Goal: Find specific page/section: Find specific page/section

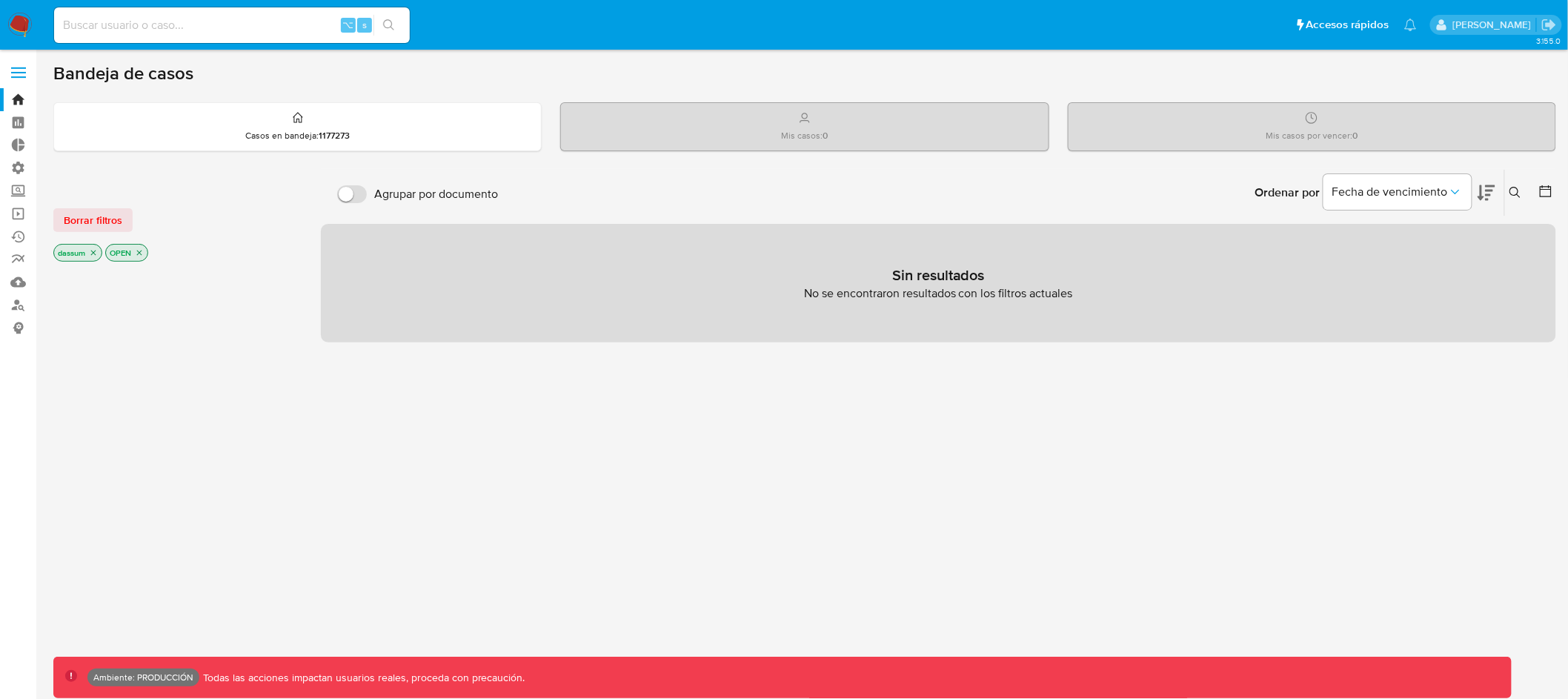
click at [143, 249] on icon "close-filter" at bounding box center [139, 252] width 9 height 9
click at [94, 253] on icon "close-filter" at bounding box center [94, 254] width 9 height 9
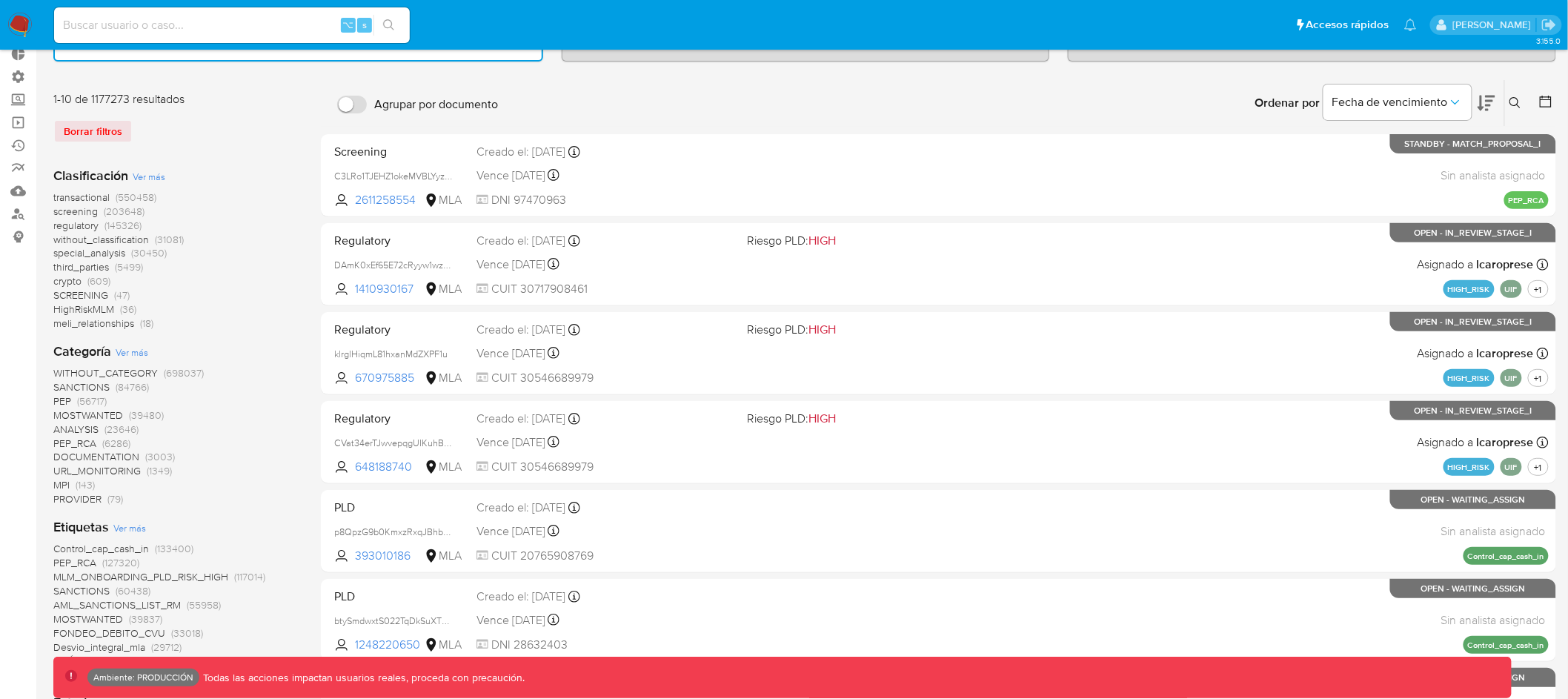
scroll to position [108, 0]
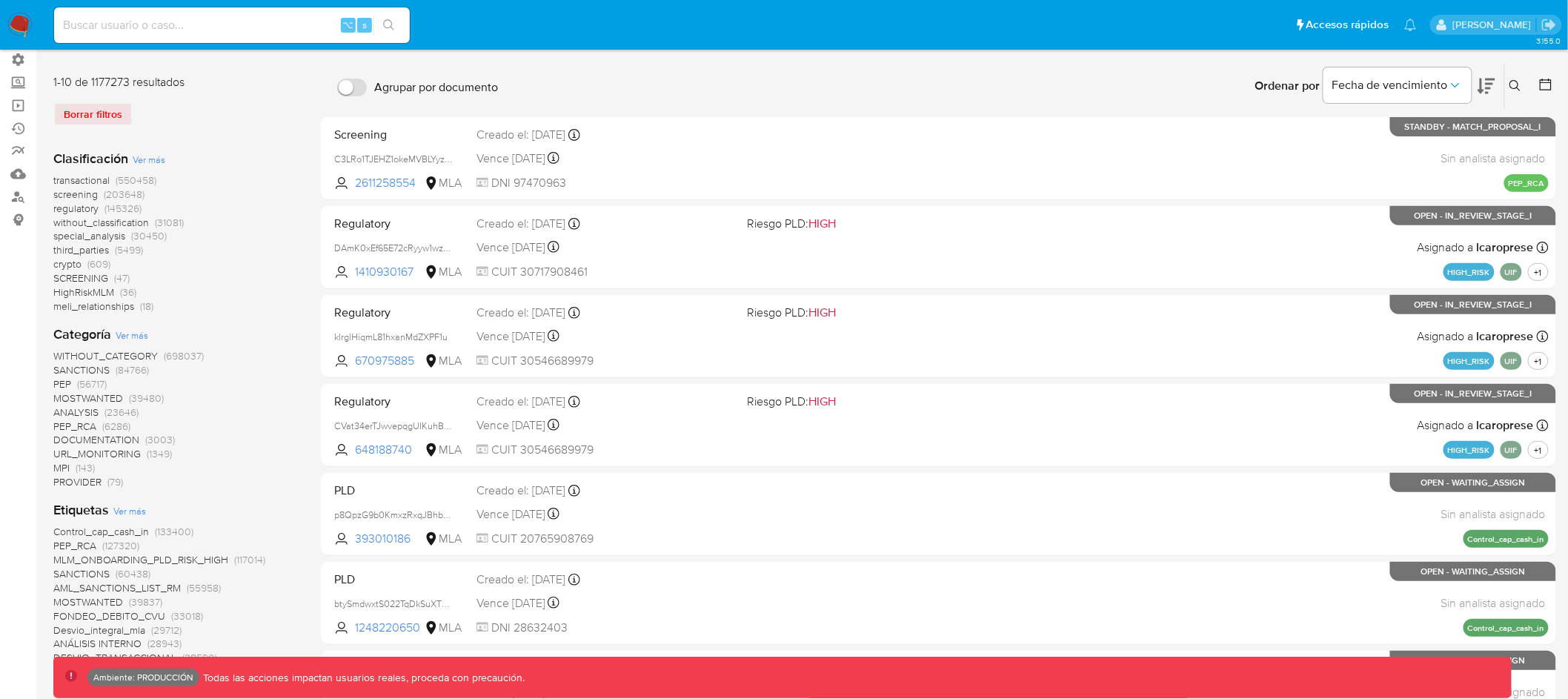
click at [91, 178] on span "transactional" at bounding box center [81, 180] width 56 height 15
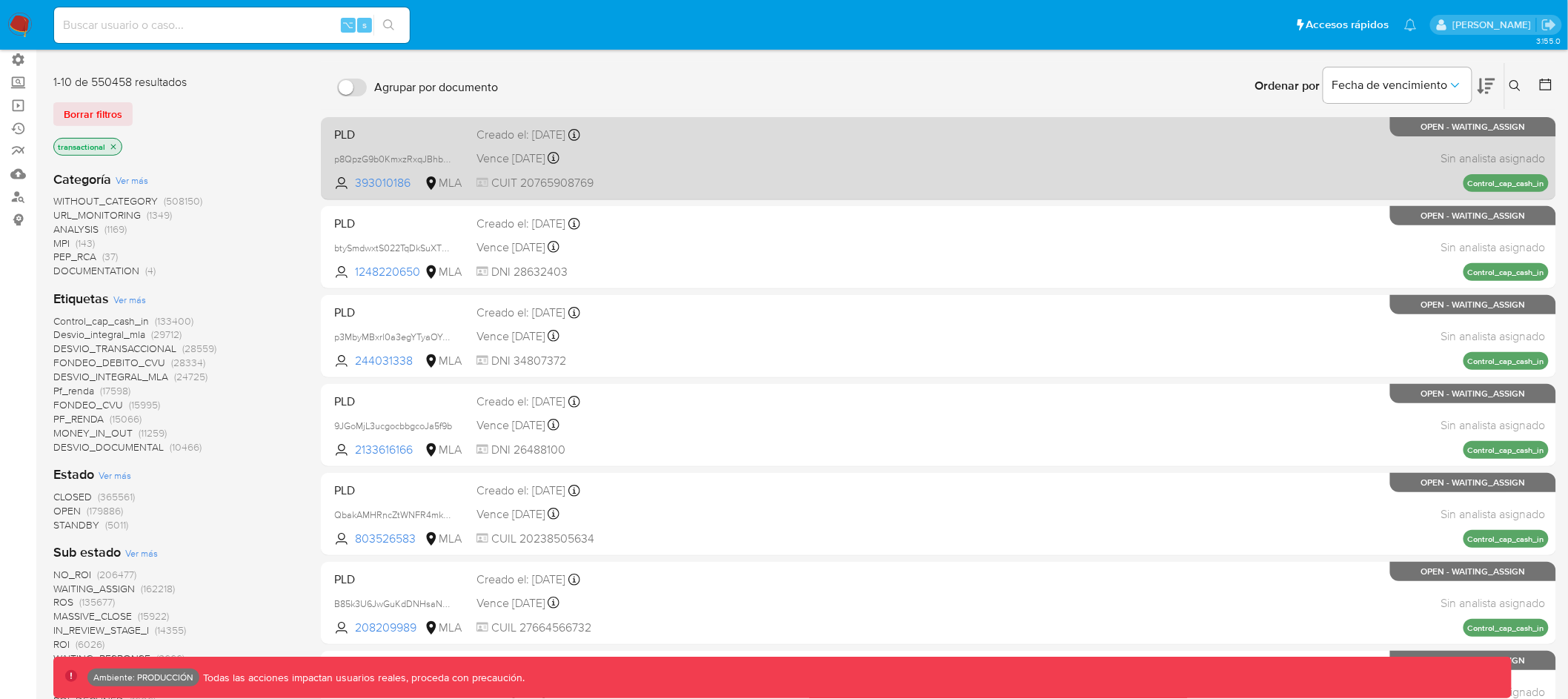
click at [749, 154] on div "PLD p8QpzG9b0KmxzRxqJBhbNdya 393010186 MLA Creado el: 26/06/2025 Creado el: 26/…" at bounding box center [938, 158] width 1220 height 75
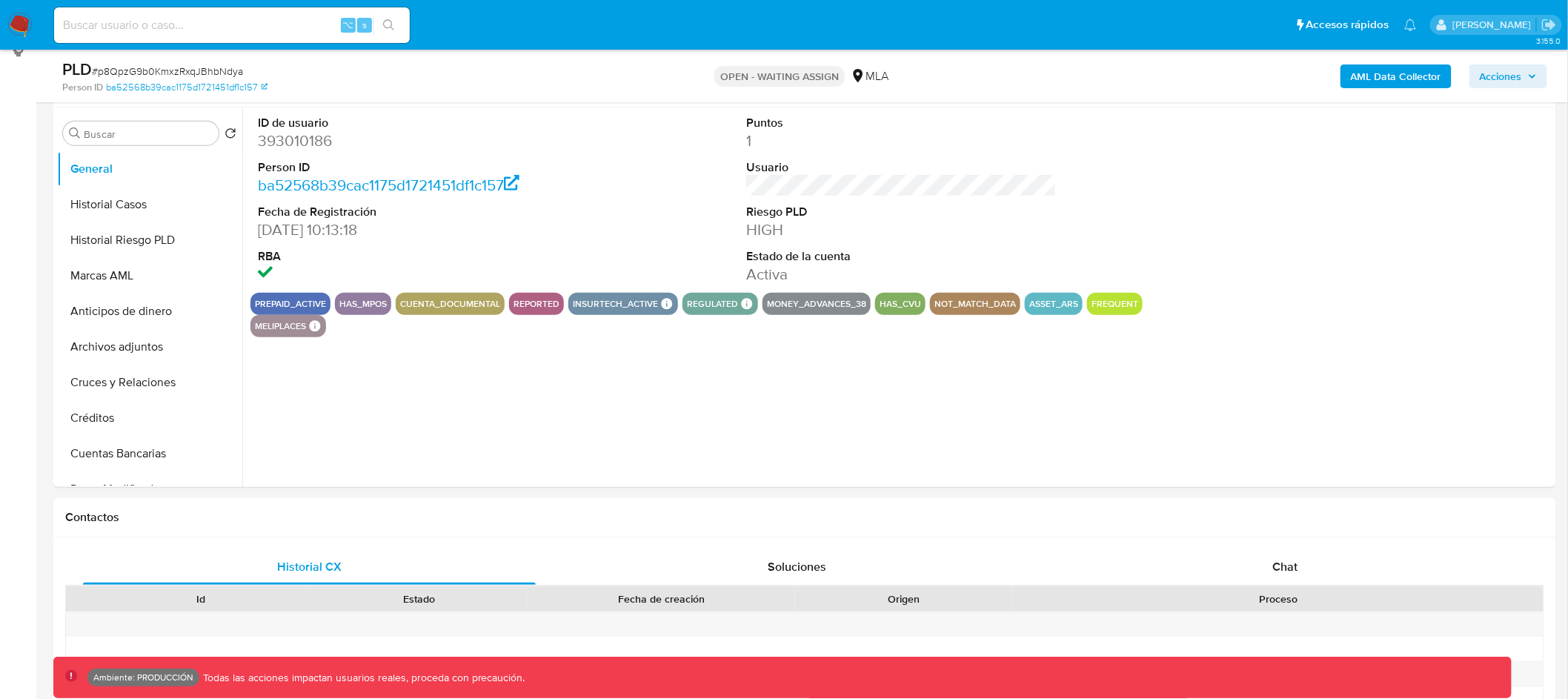
select select "10"
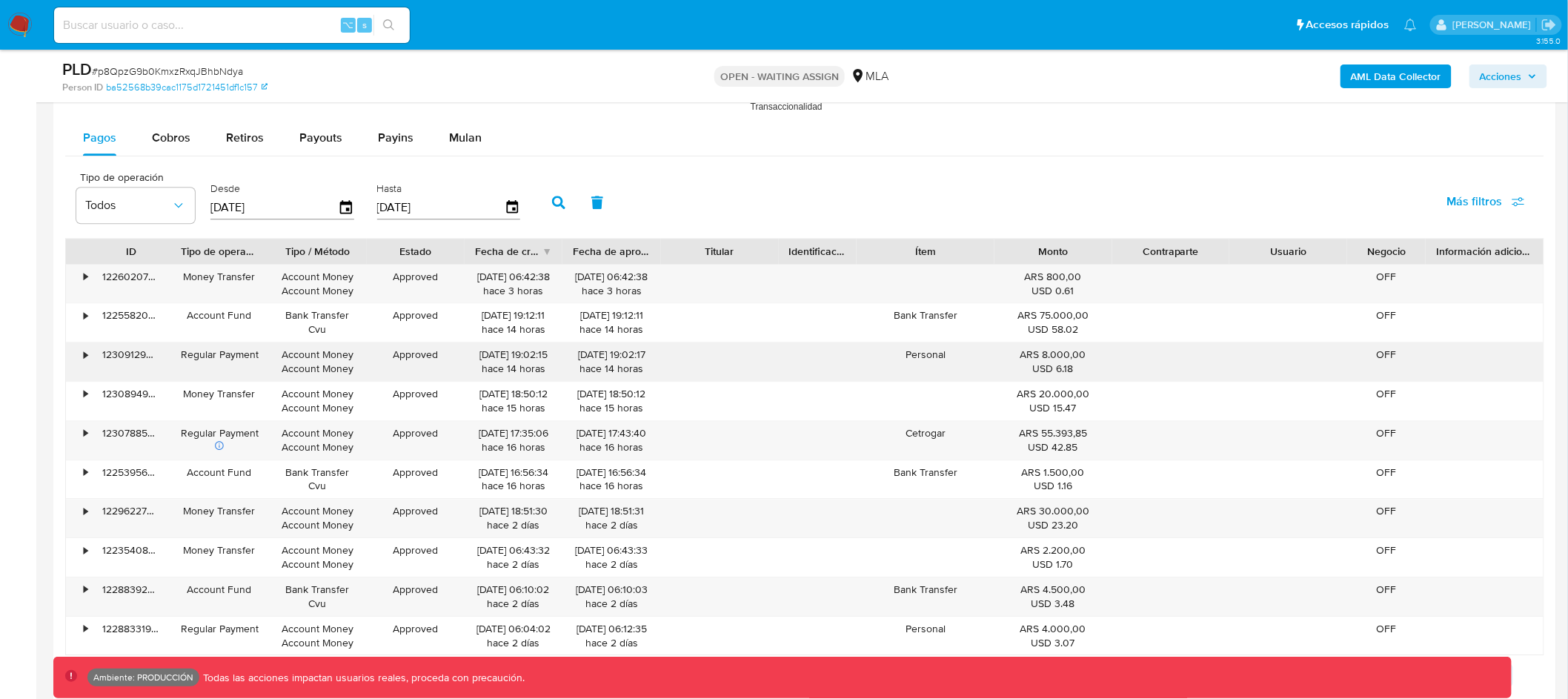
scroll to position [1603, 0]
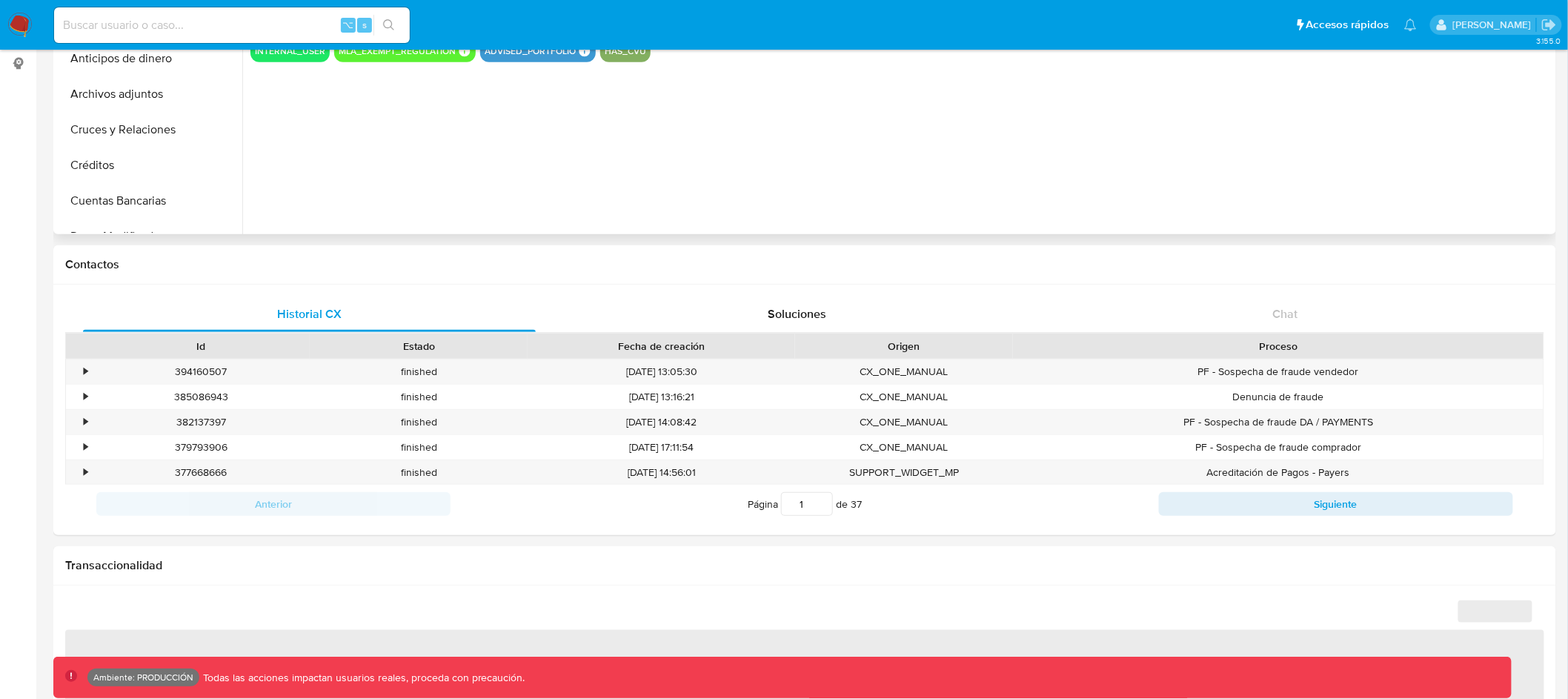
scroll to position [276, 0]
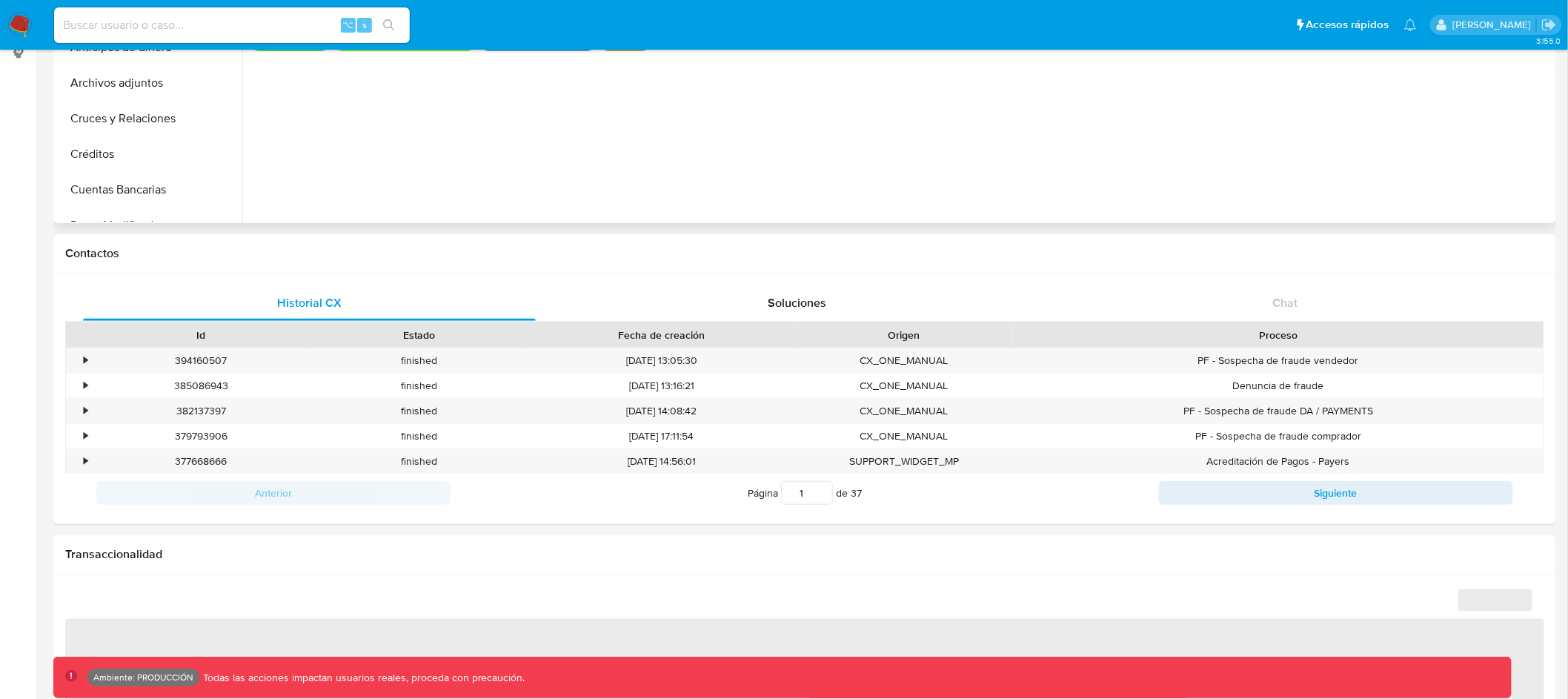
select select "10"
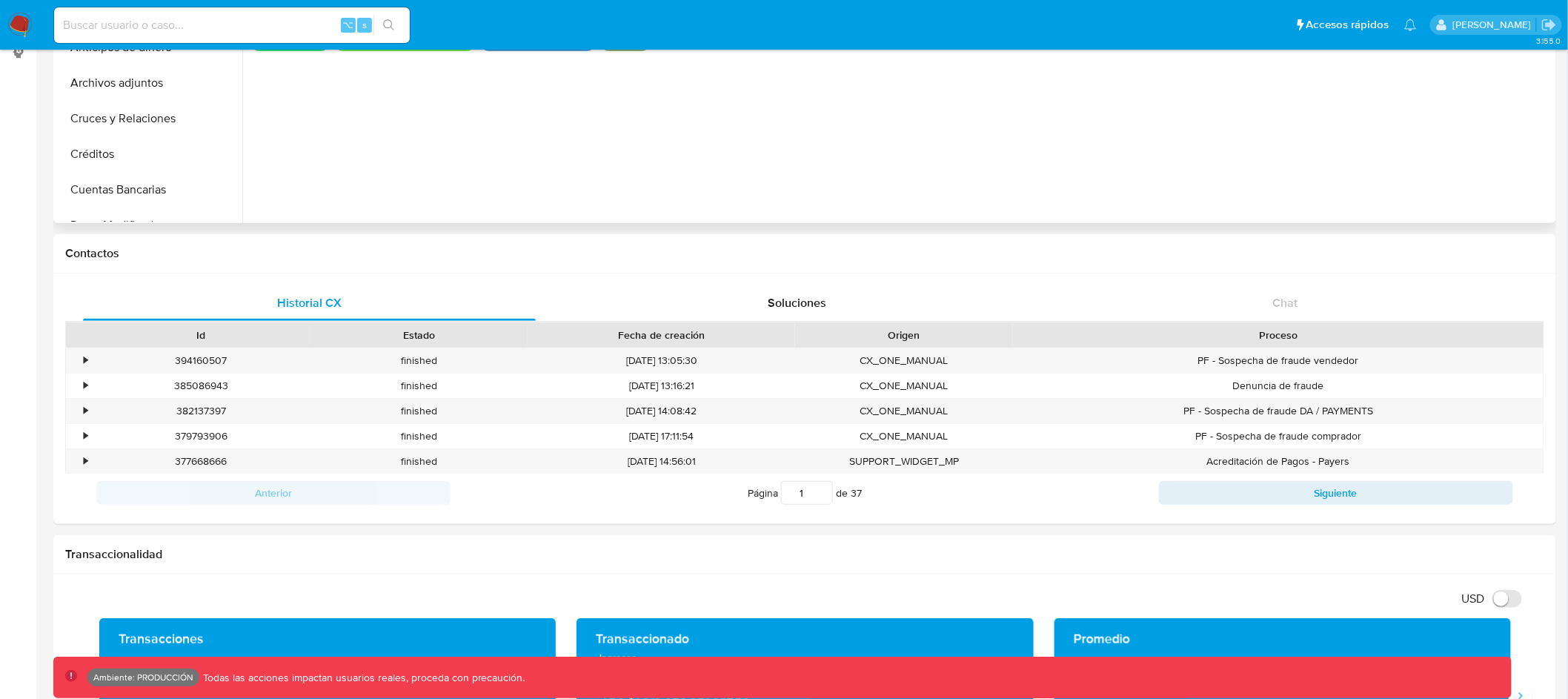
scroll to position [0, 0]
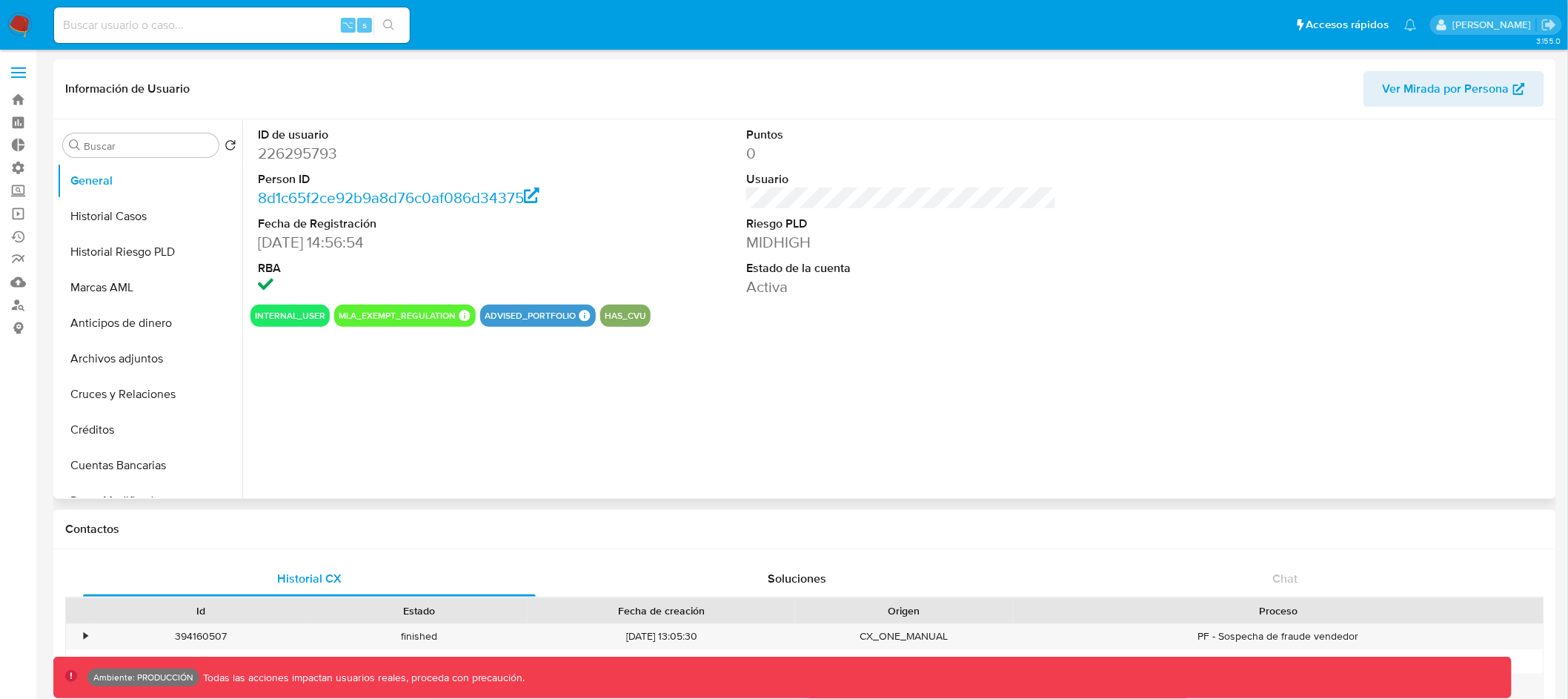
click at [1421, 82] on span "Ver Mirada por Persona" at bounding box center [1446, 88] width 127 height 35
